Goal: Transaction & Acquisition: Purchase product/service

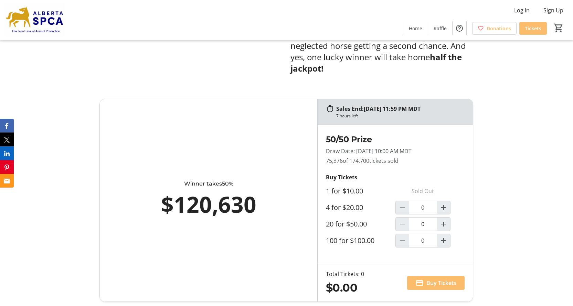
scroll to position [379, 0]
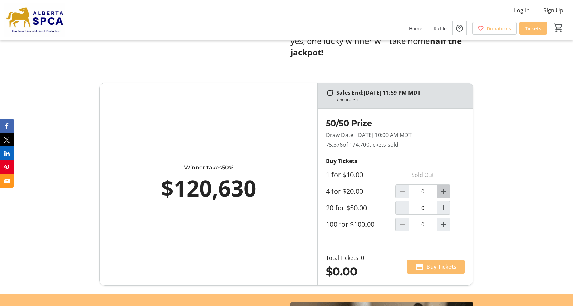
click at [440, 187] on mat-icon "Increment by one" at bounding box center [444, 191] width 8 height 8
type input "1"
click at [440, 192] on span "Buy Tickets" at bounding box center [442, 267] width 30 height 8
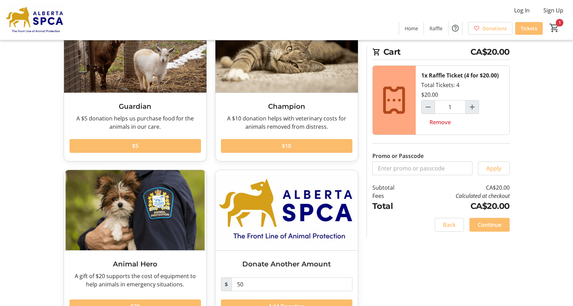
scroll to position [21, 0]
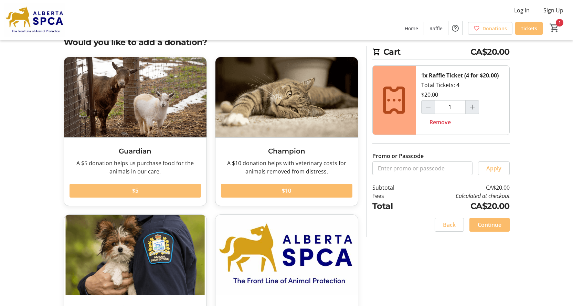
click at [119, 192] on span at bounding box center [135, 190] width 131 height 17
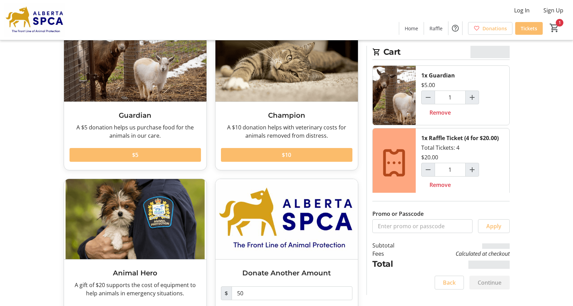
scroll to position [90, 0]
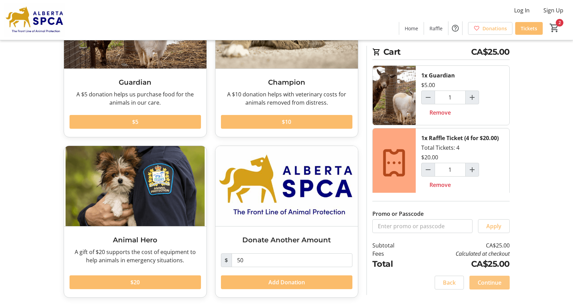
click at [440, 192] on span at bounding box center [490, 282] width 40 height 17
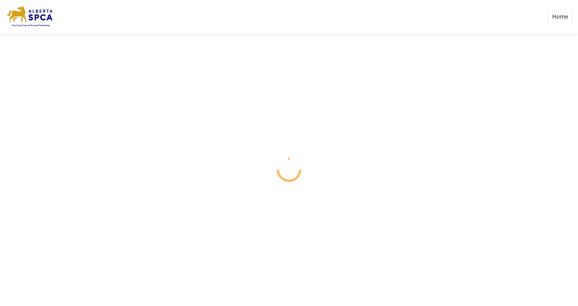
select select "CA"
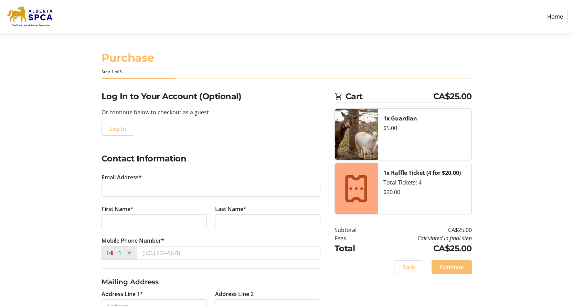
scroll to position [69, 0]
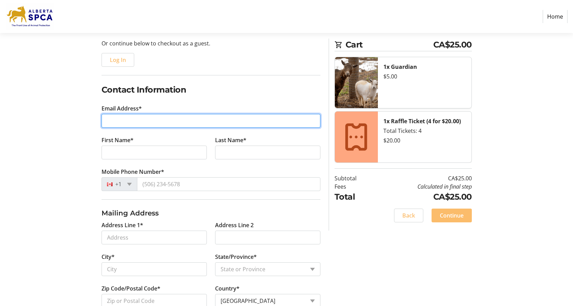
click at [145, 120] on input "Email Address*" at bounding box center [211, 121] width 219 height 14
type input "[EMAIL_ADDRESS][DOMAIN_NAME]"
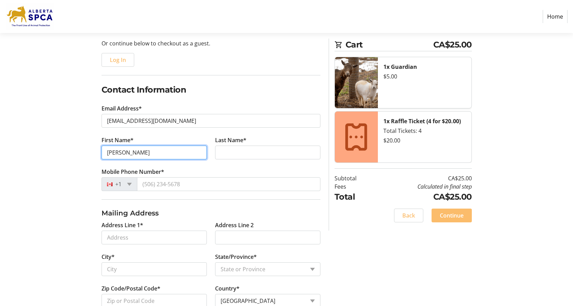
type input "[PERSON_NAME]"
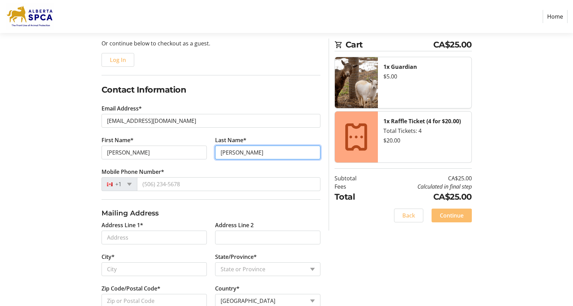
type input "[PERSON_NAME]"
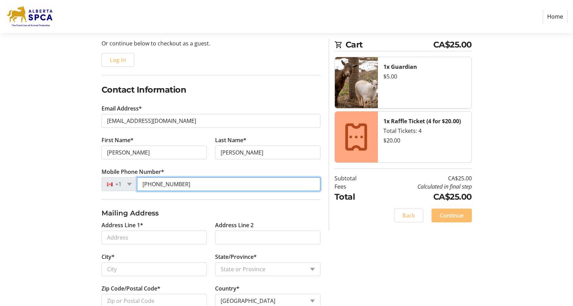
type input "[PHONE_NUMBER]"
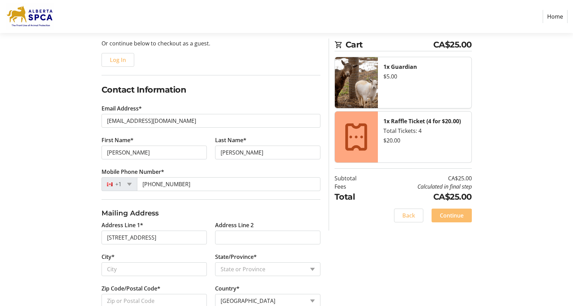
type input "[STREET_ADDRESS]"
type input "Strathmore"
select select "AB"
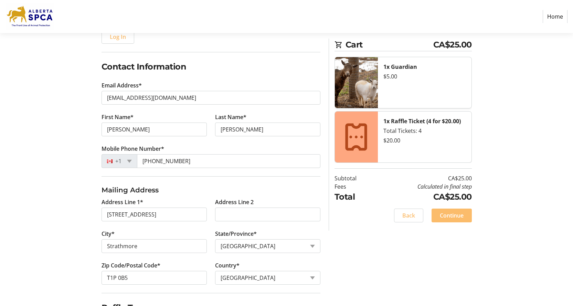
scroll to position [130, 0]
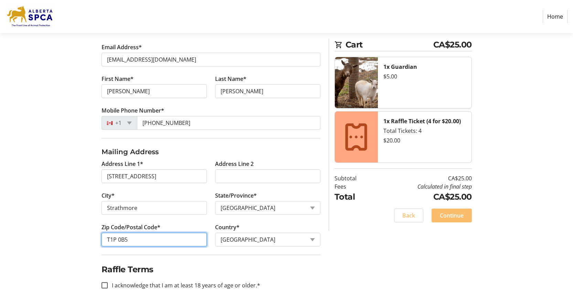
click at [125, 192] on input "T1P 0B5" at bounding box center [154, 240] width 105 height 14
type input "T1P 0G1"
click at [105, 192] on input "I acknowledge that I am at least 18 years of age or older.*" at bounding box center [105, 285] width 6 height 6
checkbox input "true"
click at [440, 192] on span "Continue" at bounding box center [452, 215] width 24 height 8
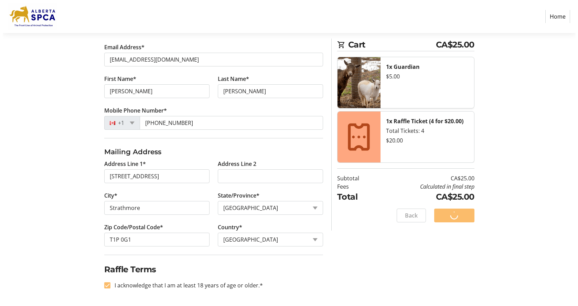
scroll to position [0, 0]
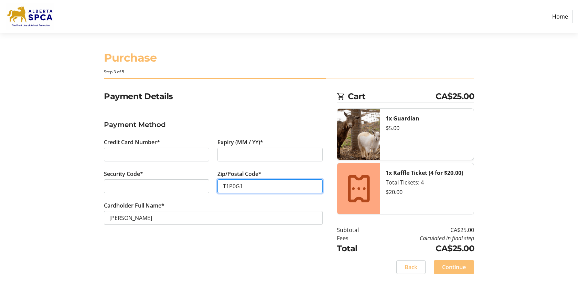
type input "T1P0G1"
click at [440, 192] on span "Continue" at bounding box center [454, 267] width 24 height 8
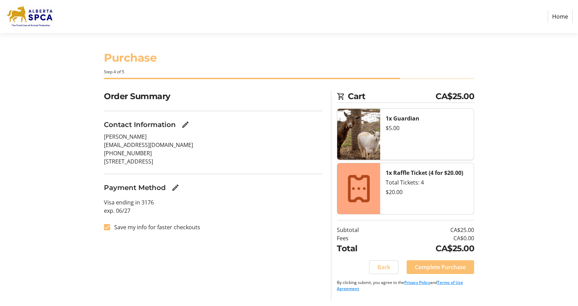
click at [440, 192] on span "Complete Purchase" at bounding box center [440, 267] width 51 height 8
